Goal: Find specific page/section: Find specific page/section

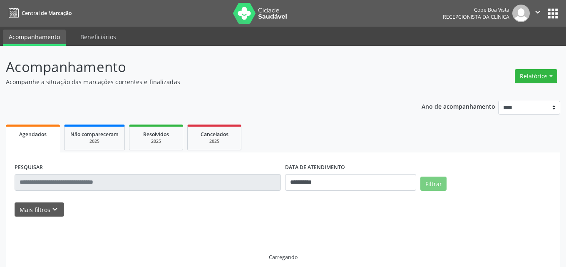
click at [520, 73] on button "Relatórios" at bounding box center [536, 76] width 42 height 14
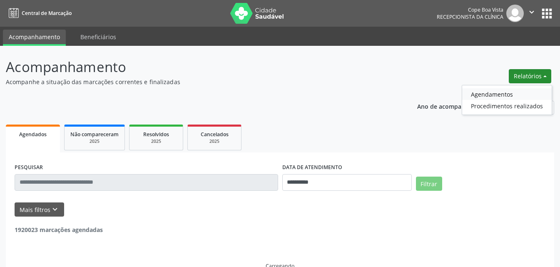
click at [487, 93] on link "Agendamentos" at bounding box center [507, 94] width 90 height 12
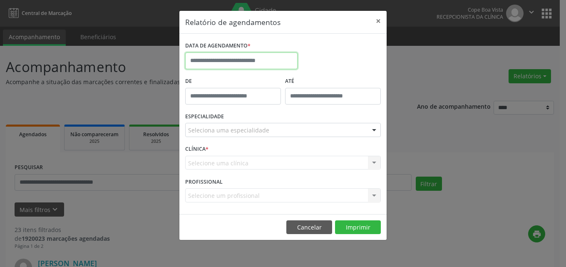
click at [245, 66] on input "text" at bounding box center [241, 60] width 112 height 17
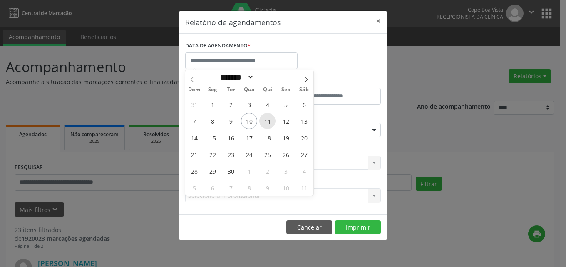
click at [271, 122] on span "11" at bounding box center [267, 121] width 16 height 16
type input "**********"
click at [271, 122] on span "11" at bounding box center [267, 121] width 16 height 16
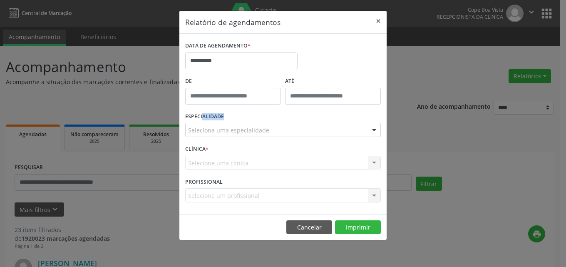
click at [271, 122] on div "ESPECIALIDADE Seleciona uma especialidade Todas as especialidades Alergologia A…" at bounding box center [283, 126] width 200 height 32
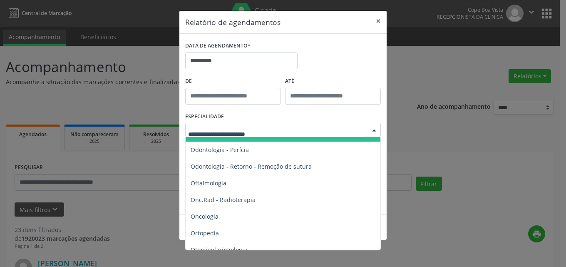
scroll to position [1124, 0]
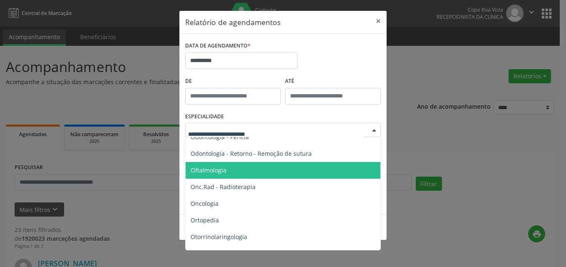
click at [247, 174] on span "Oftalmologia" at bounding box center [284, 170] width 196 height 17
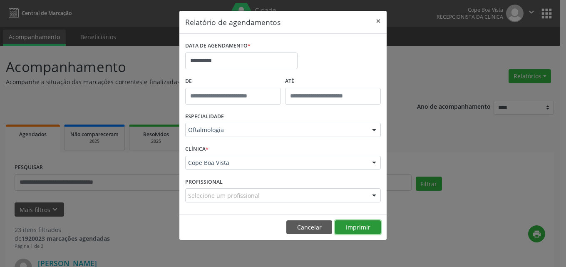
click at [357, 222] on button "Imprimir" at bounding box center [358, 227] width 46 height 14
